Goal: Information Seeking & Learning: Learn about a topic

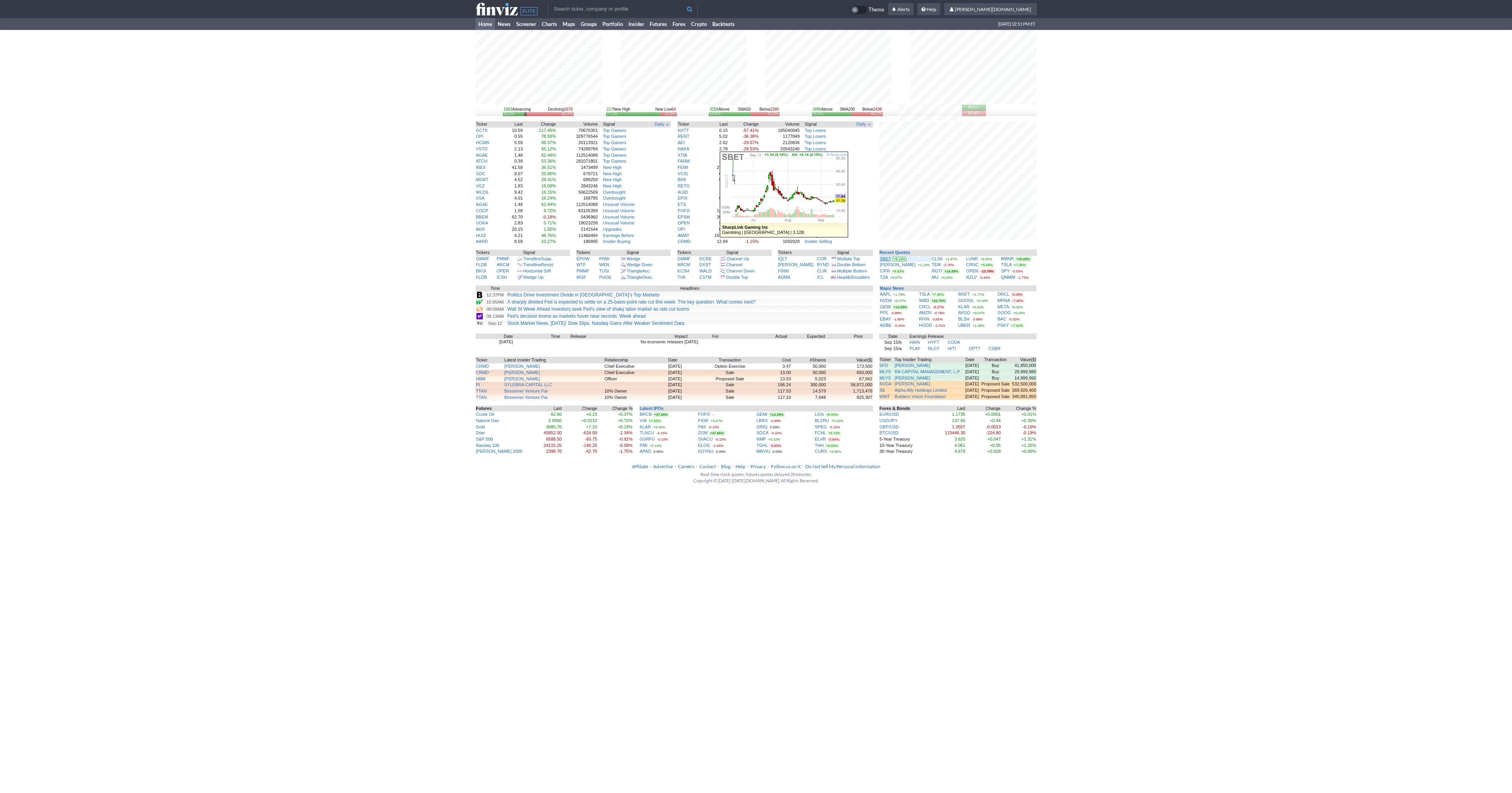
click at [889, 260] on link "SBET" at bounding box center [885, 259] width 11 height 5
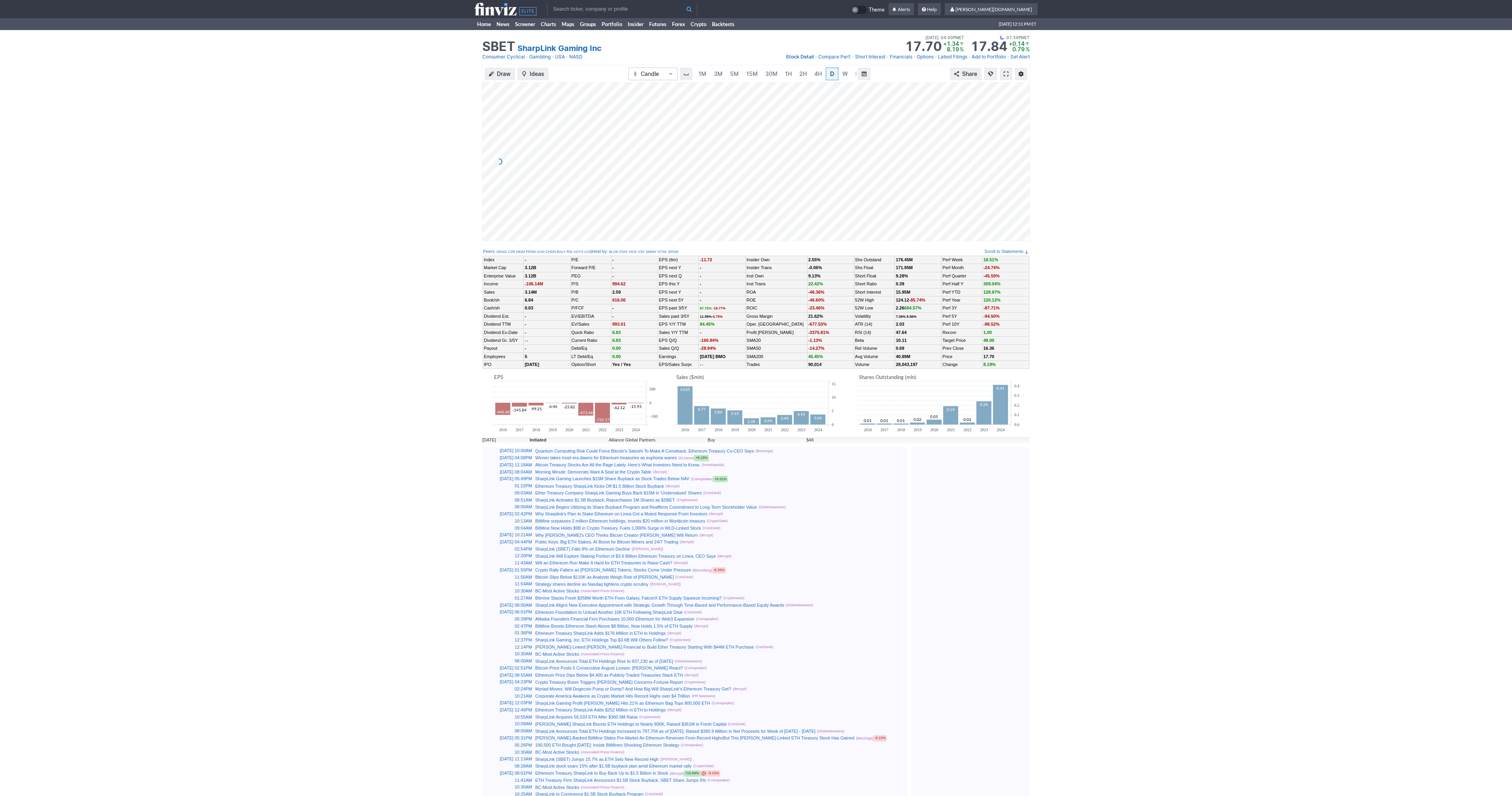
scroll to position [0, 8]
click at [1008, 73] on span at bounding box center [1006, 74] width 5 height 6
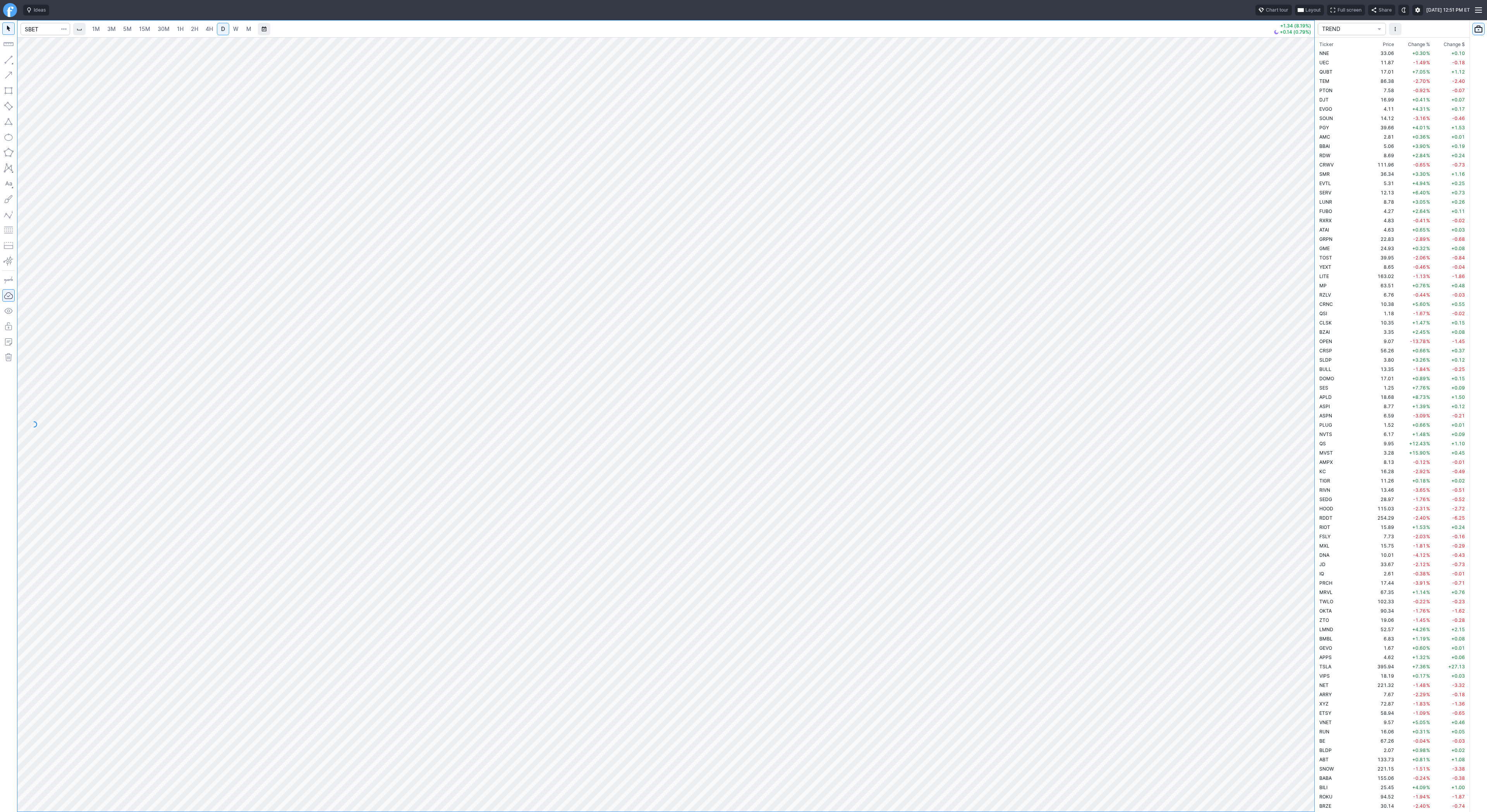
scroll to position [1728, 0]
click at [46, 28] on input "Search" at bounding box center [46, 29] width 50 height 12
type input "d"
type input "eth"
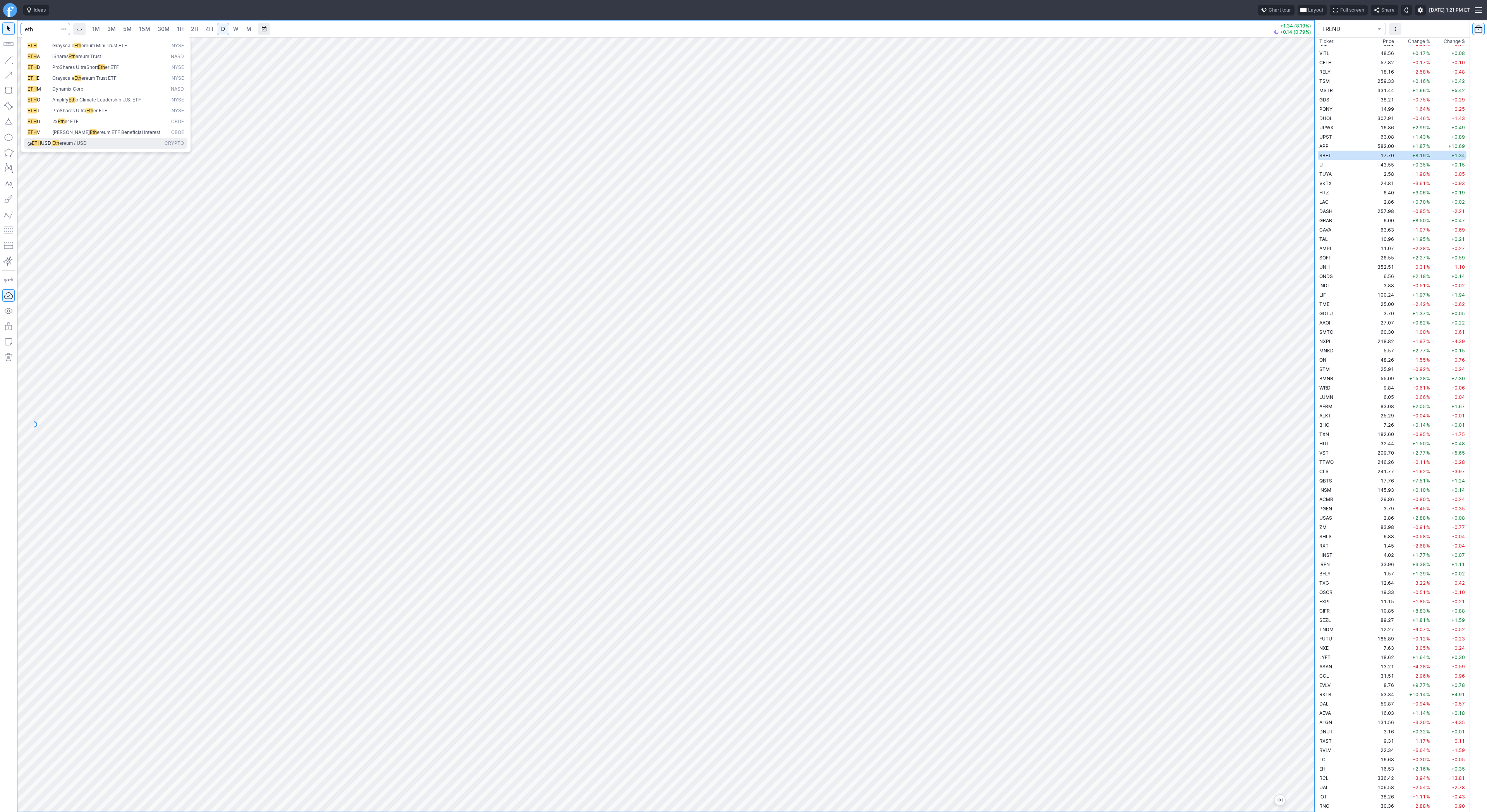
click at [96, 142] on span "Eth ereum / USD" at bounding box center [107, 143] width 113 height 6
click at [109, 27] on span "3M" at bounding box center [111, 28] width 9 height 6
click at [148, 32] on span "15M" at bounding box center [144, 28] width 11 height 6
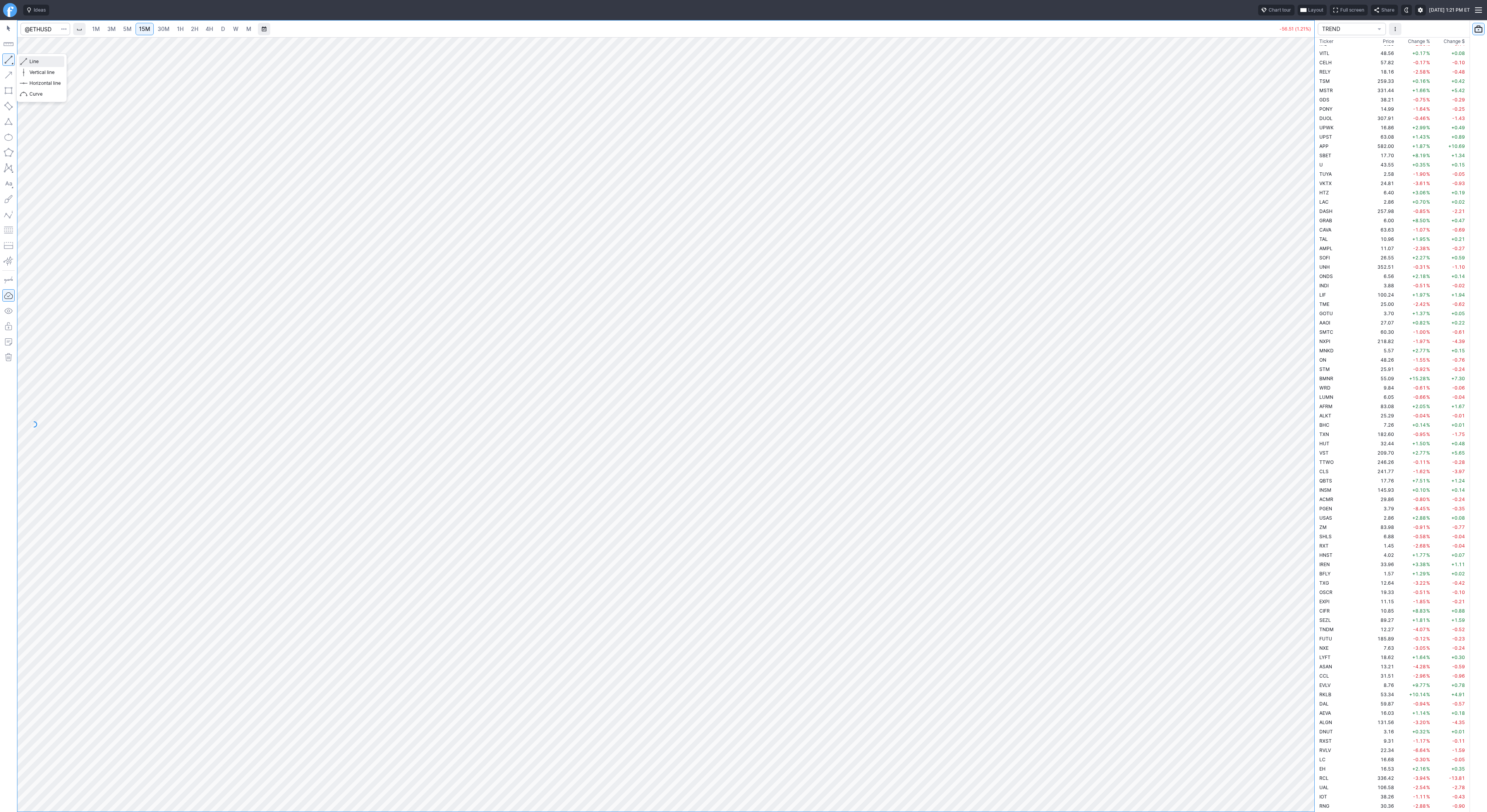
click at [40, 59] on span "Line" at bounding box center [45, 61] width 31 height 8
drag, startPoint x: 28, startPoint y: 61, endPoint x: 48, endPoint y: 65, distance: 20.4
click at [28, 61] on button "Line" at bounding box center [42, 61] width 45 height 11
